Goal: Task Accomplishment & Management: Manage account settings

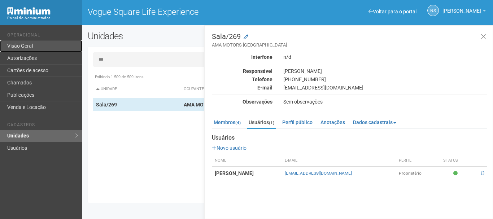
click at [24, 50] on link "Visão Geral" at bounding box center [41, 46] width 82 height 12
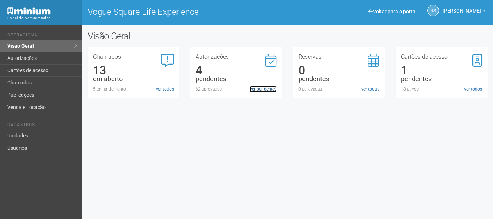
click at [256, 89] on link "ver pendentes" at bounding box center [263, 89] width 27 height 6
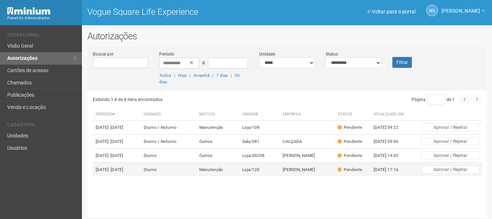
click at [273, 177] on td "Loja/120" at bounding box center [259, 170] width 41 height 14
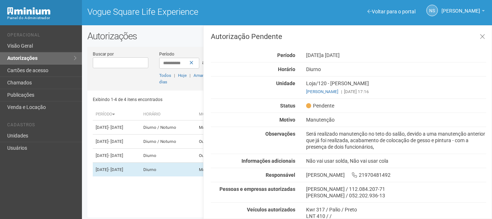
click at [307, 134] on div "Será realizado manutenção no teto do salão, devido a uma manutenção anterior qu…" at bounding box center [396, 140] width 191 height 19
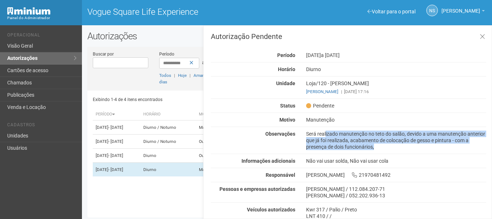
click at [307, 134] on div "Será realizado manutenção no teto do salão, devido a uma manutenção anterior qu…" at bounding box center [396, 140] width 191 height 19
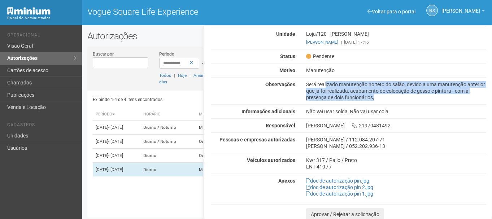
scroll to position [51, 0]
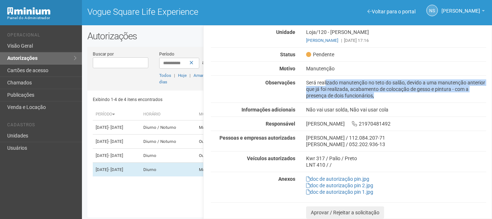
click at [376, 83] on div "Será realizado manutenção no teto do salão, devido a uma manutenção anterior qu…" at bounding box center [396, 88] width 191 height 19
click at [469, 79] on div "Autorização Pendente Período 17/08/2025 a 18/08/2025 Horário Diurno Unidade Loj…" at bounding box center [348, 100] width 275 height 237
click at [473, 83] on div "Será realizado manutenção no teto do salão, devido a uma manutenção anterior qu…" at bounding box center [396, 88] width 191 height 19
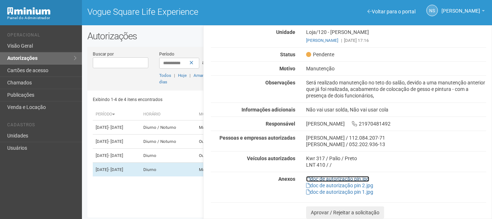
click at [327, 180] on link "doc de autorização pin.jpg" at bounding box center [337, 179] width 63 height 6
click at [332, 185] on link "doc de autorização pin 2.jpg" at bounding box center [339, 186] width 67 height 6
click at [347, 193] on link "doc de autorização pin 1.jpg" at bounding box center [339, 192] width 67 height 6
click at [306, 143] on div "Agnaldo de Jesus Pereira / 052.202.936-13" at bounding box center [396, 144] width 180 height 6
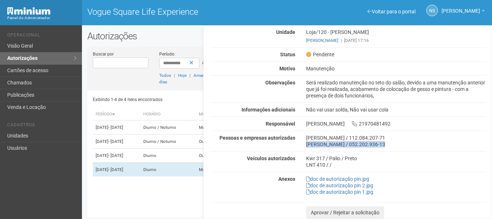
click at [306, 143] on div "Agnaldo de Jesus Pereira / 052.202.936-13" at bounding box center [396, 144] width 180 height 6
click at [299, 143] on div "Pessoas e empresas autorizadas Fabio Da Silva Felippe / 112.084.207-71 Agnaldo …" at bounding box center [348, 141] width 286 height 13
click at [374, 143] on div "Agnaldo de Jesus Pereira / 052.202.936-13" at bounding box center [396, 144] width 180 height 6
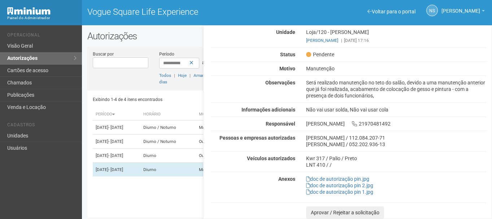
scroll to position [2, 0]
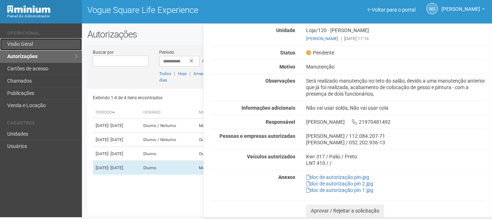
click at [39, 47] on link "Visão Geral" at bounding box center [41, 44] width 82 height 12
